Goal: Find specific page/section: Find specific page/section

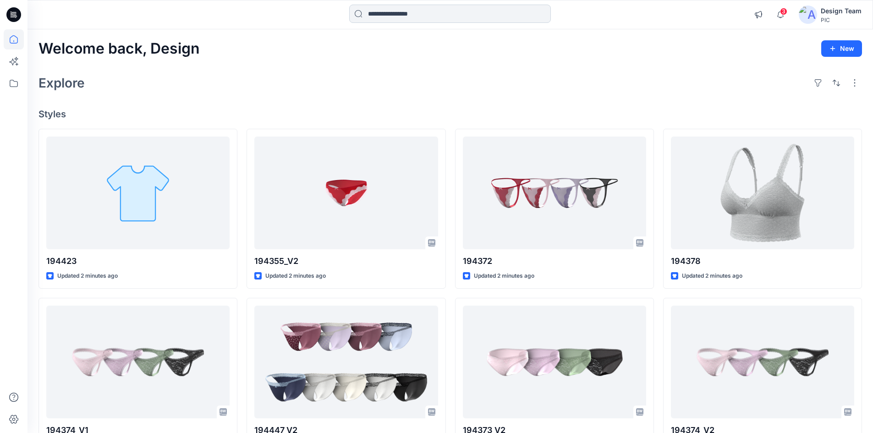
click at [398, 10] on input at bounding box center [450, 14] width 202 height 18
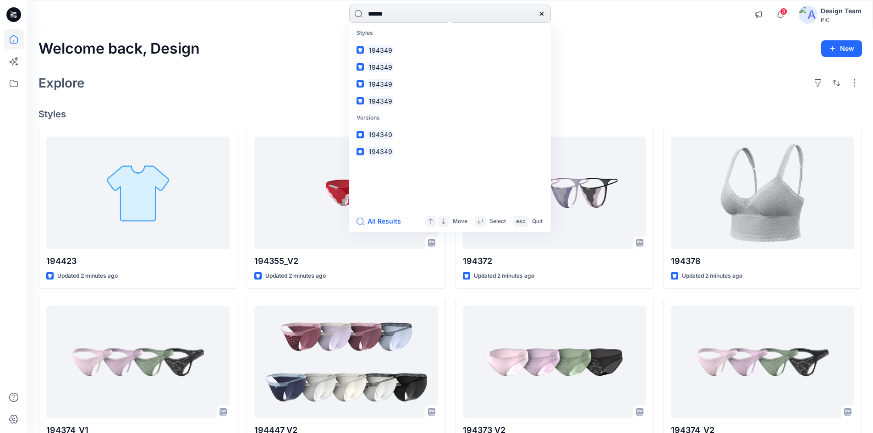
type input "******"
click at [402, 46] on link "194349" at bounding box center [450, 50] width 198 height 17
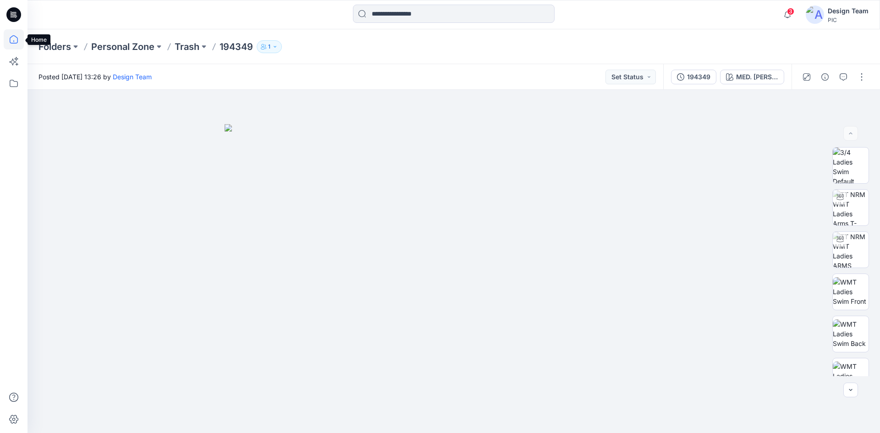
click at [17, 40] on icon at bounding box center [14, 39] width 20 height 20
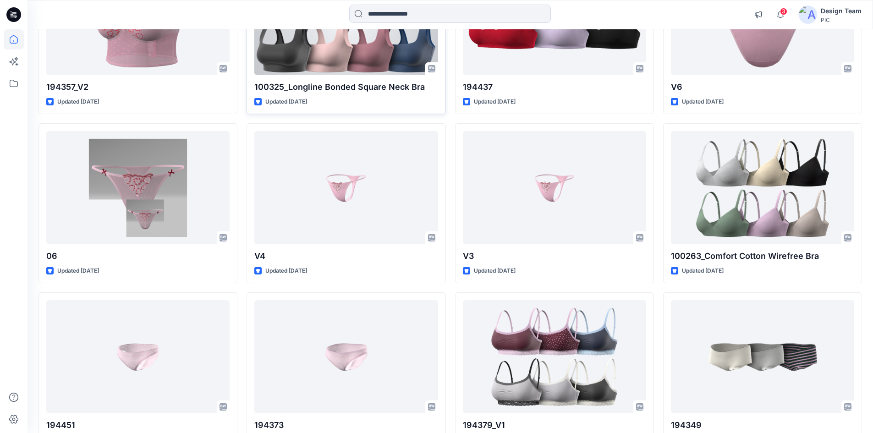
scroll to position [1620, 0]
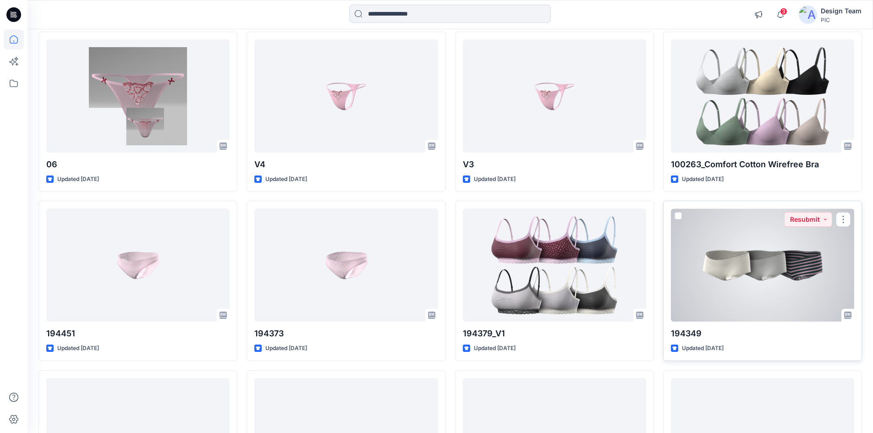
click at [711, 275] on div at bounding box center [762, 265] width 183 height 113
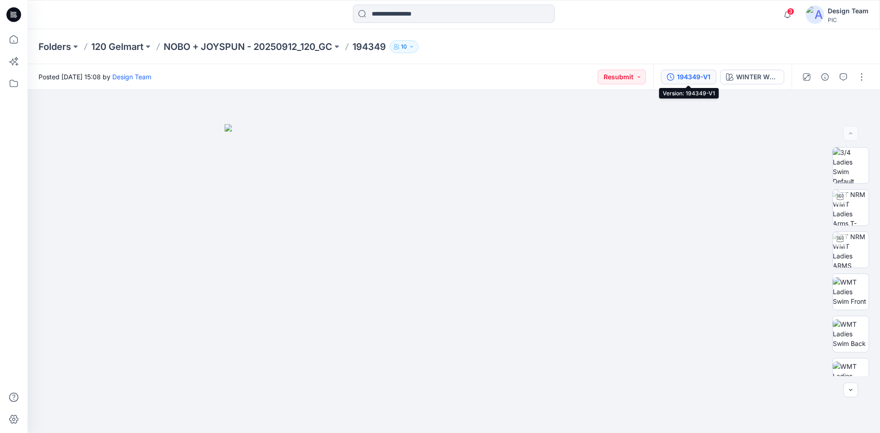
click at [697, 71] on button "194349-V1" at bounding box center [688, 77] width 55 height 15
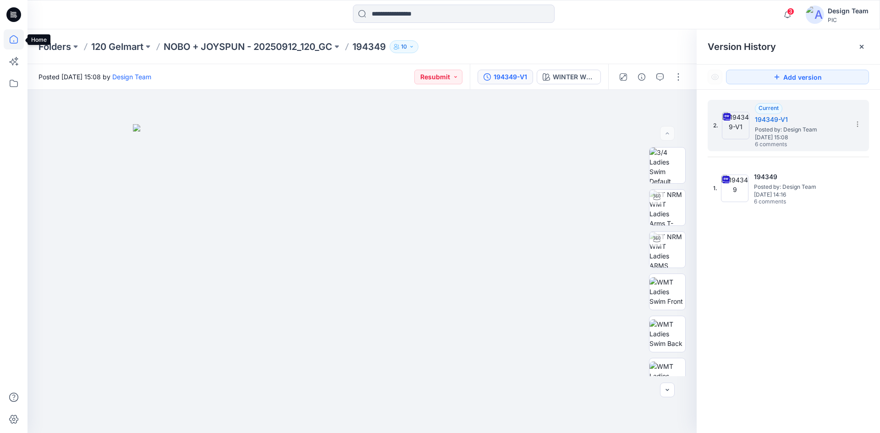
click at [11, 39] on icon at bounding box center [14, 39] width 20 height 20
